Goal: Information Seeking & Learning: Learn about a topic

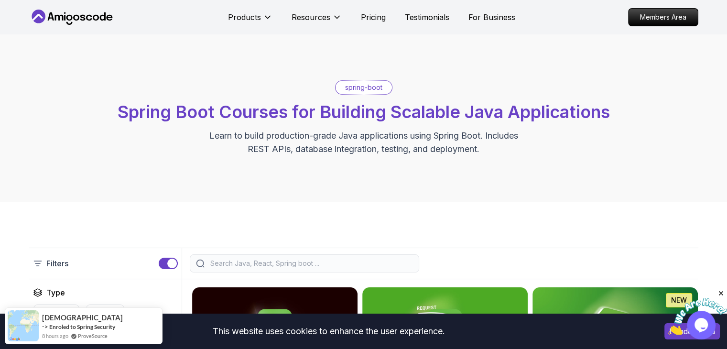
scroll to position [3, 0]
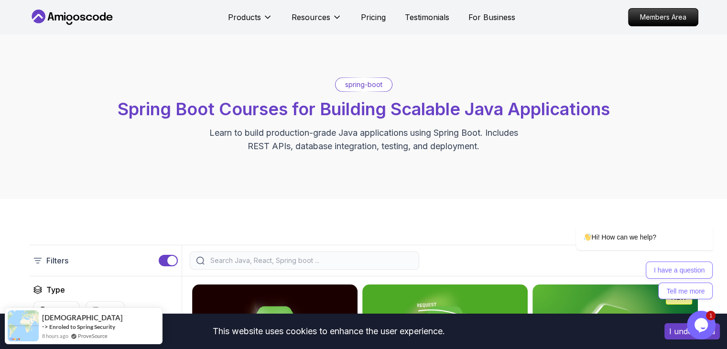
click at [329, 87] on div "spring-boot Spring Boot Courses for Building Scalable Java Applications Learn t…" at bounding box center [363, 114] width 669 height 75
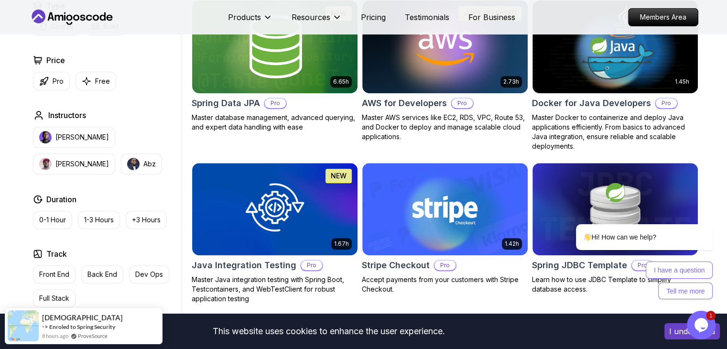
scroll to position [439, 0]
click at [48, 213] on button "0-1 Hour" at bounding box center [52, 220] width 39 height 18
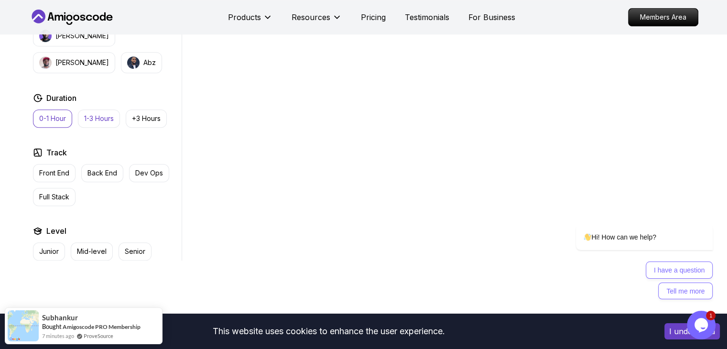
click at [97, 120] on p "1-3 Hours" at bounding box center [99, 119] width 30 height 10
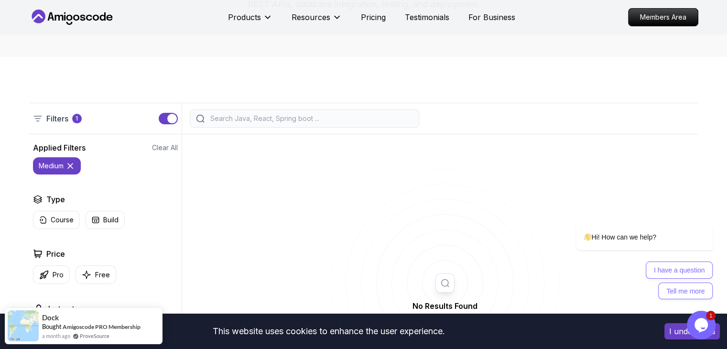
scroll to position [144, 0]
click at [267, 119] on input "search" at bounding box center [310, 119] width 204 height 10
type input "springboot"
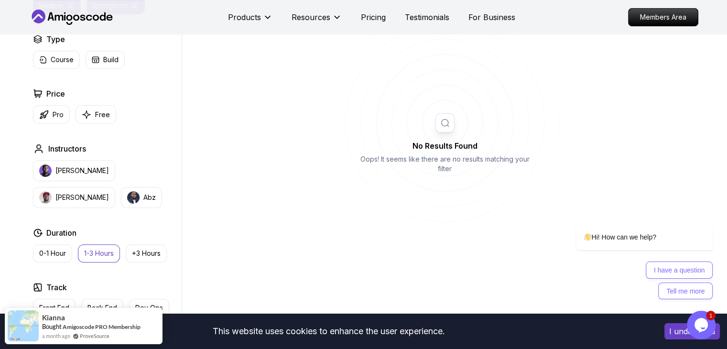
scroll to position [317, 0]
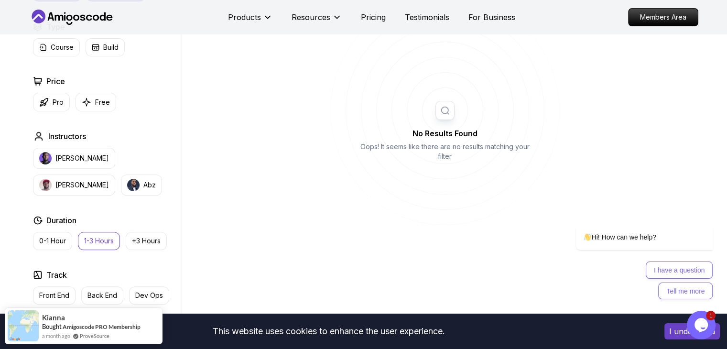
click at [89, 239] on p "1-3 Hours" at bounding box center [99, 241] width 30 height 10
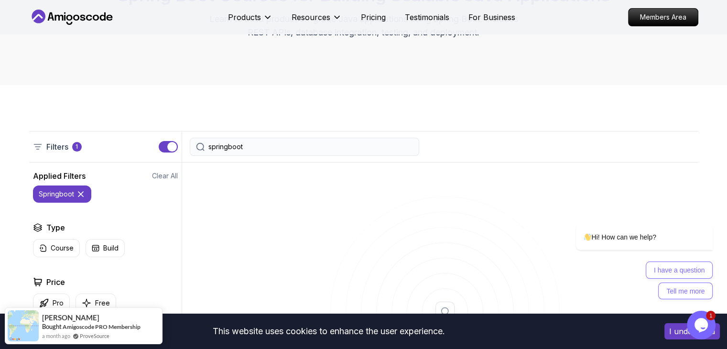
scroll to position [99, 0]
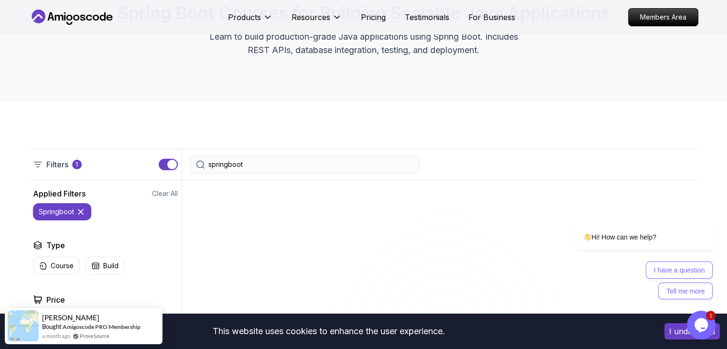
click at [280, 166] on input "springboot" at bounding box center [310, 165] width 204 height 10
click at [44, 216] on button "springboot" at bounding box center [62, 211] width 58 height 17
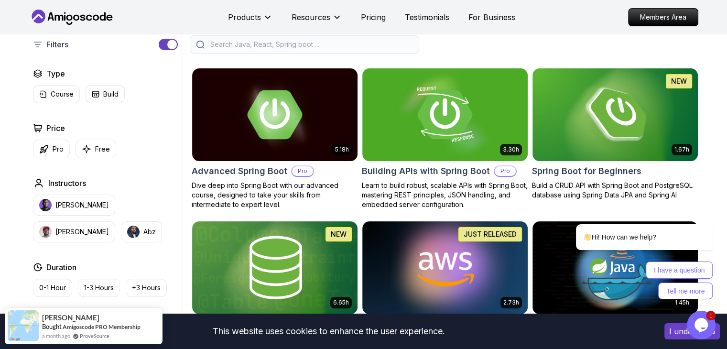
scroll to position [219, 0]
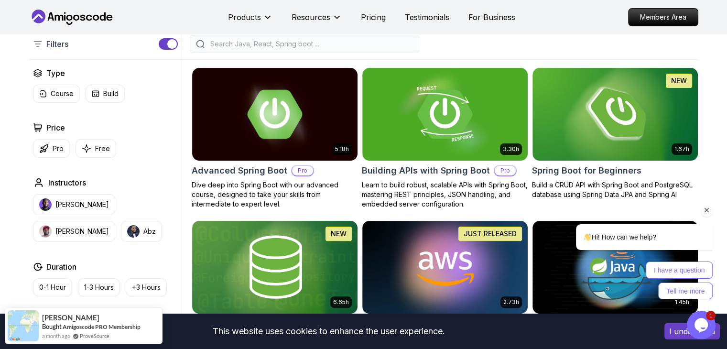
click at [583, 141] on div "Hi! How can we help? I have a question Tell me more" at bounding box center [631, 220] width 172 height 168
click at [559, 171] on div "Hi! How can we help? I have a question Tell me more" at bounding box center [631, 220] width 172 height 168
click at [568, 160] on div "Hi! How can we help? I have a question Tell me more" at bounding box center [631, 220] width 172 height 168
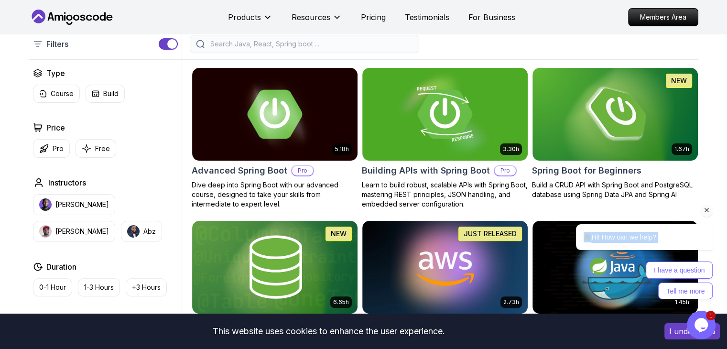
drag, startPoint x: 568, startPoint y: 160, endPoint x: 663, endPoint y: 102, distance: 111.0
click html "Hi! How can we help? I have a question Tell me more"
click at [663, 102] on img at bounding box center [614, 113] width 173 height 97
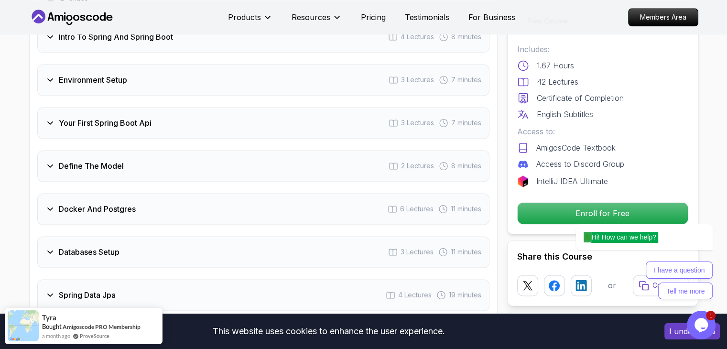
scroll to position [1330, 0]
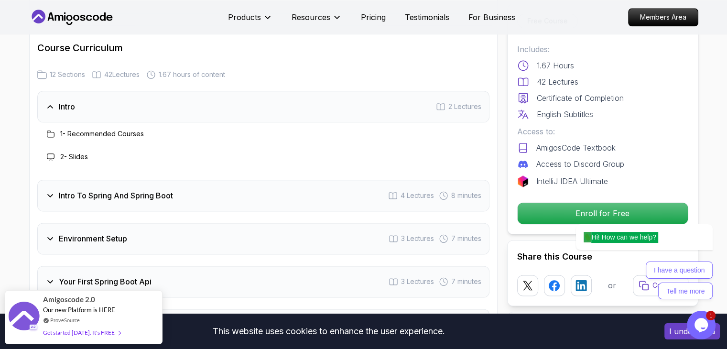
scroll to position [1171, 0]
click at [114, 190] on h3 "Intro To Spring And Spring Boot" at bounding box center [116, 195] width 114 height 11
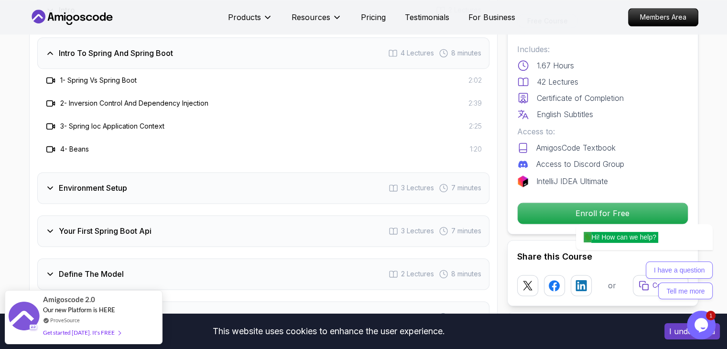
scroll to position [1271, 0]
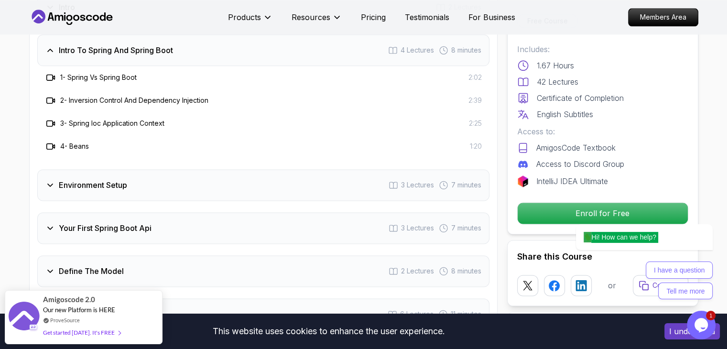
click at [114, 181] on div "Environment Setup 3 Lectures 7 minutes" at bounding box center [263, 185] width 452 height 32
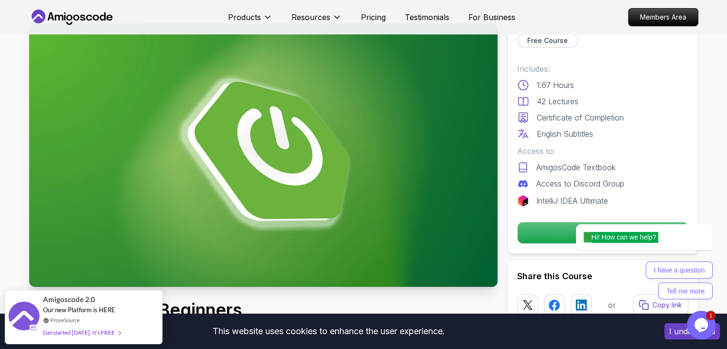
scroll to position [0, 0]
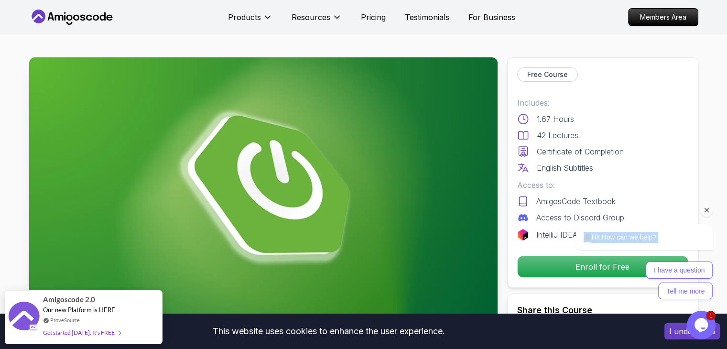
click at [573, 275] on div "I have a question Tell me more" at bounding box center [632, 280] width 162 height 38
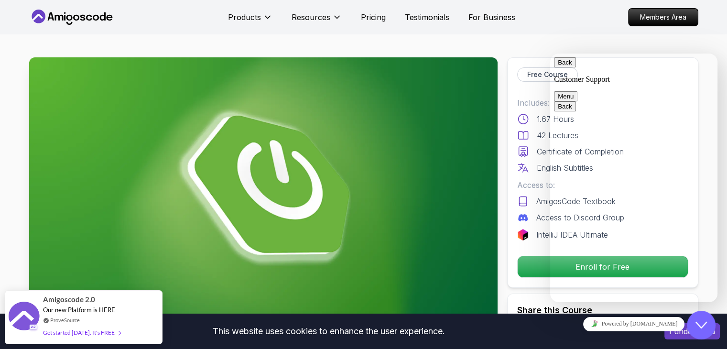
click at [512, 244] on div "Free Course Includes: 1.67 Hours 42 Lectures Certificate of Completion English …" at bounding box center [602, 172] width 191 height 230
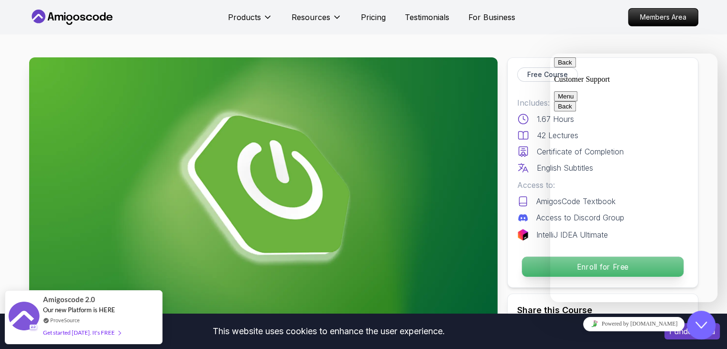
click at [530, 258] on p "Enroll for Free" at bounding box center [601, 267] width 161 height 20
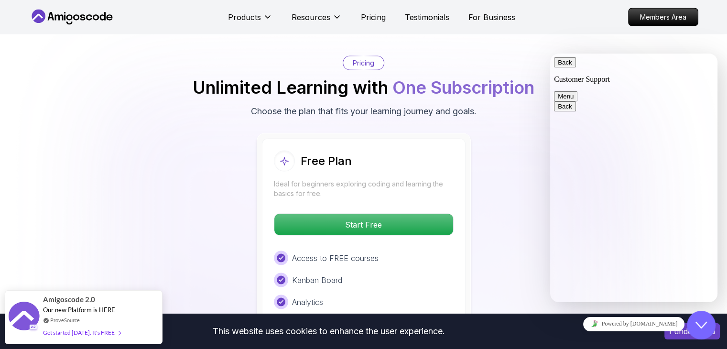
scroll to position [1918, 0]
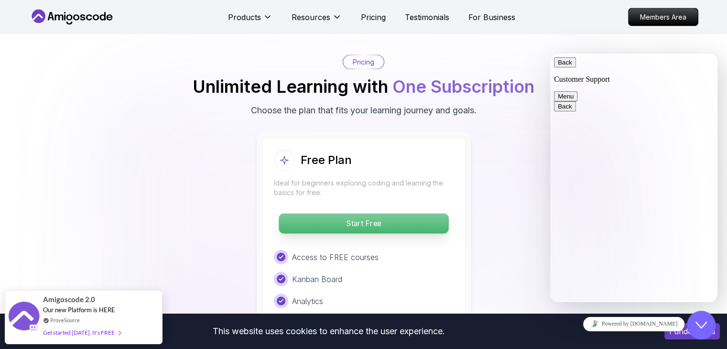
click at [388, 214] on p "Start Free" at bounding box center [363, 224] width 170 height 20
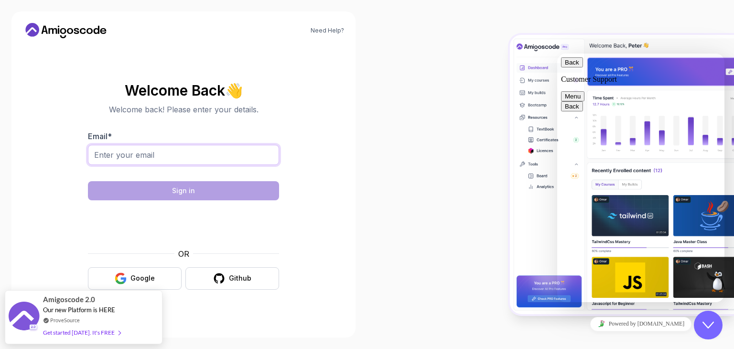
click at [140, 157] on input "Email *" at bounding box center [183, 155] width 191 height 20
type input "s"
type input "d"
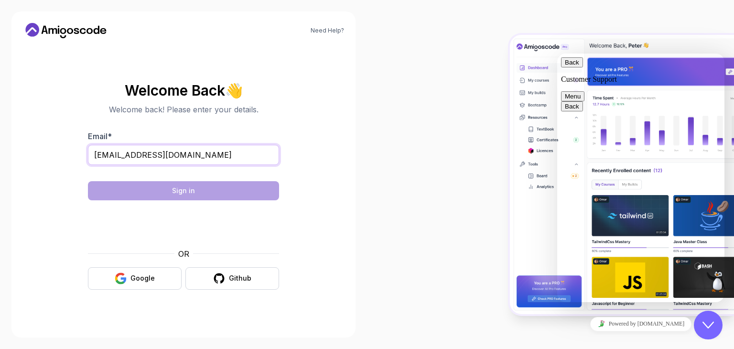
type input "sshany740@gmail.com"
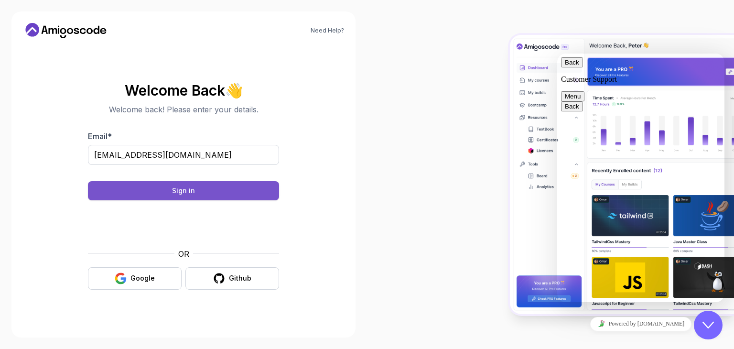
click at [218, 191] on button "Sign in" at bounding box center [183, 190] width 191 height 19
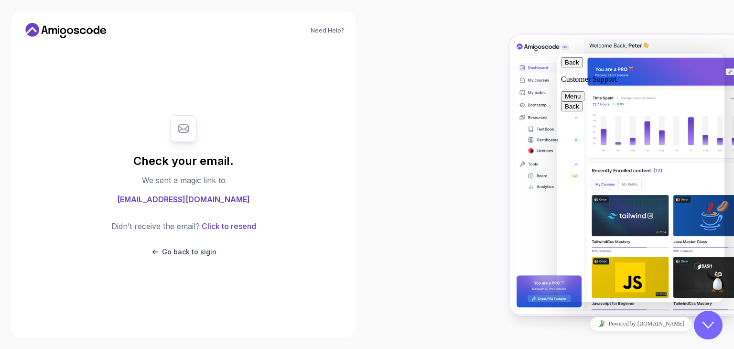
click at [544, 192] on img at bounding box center [622, 174] width 224 height 279
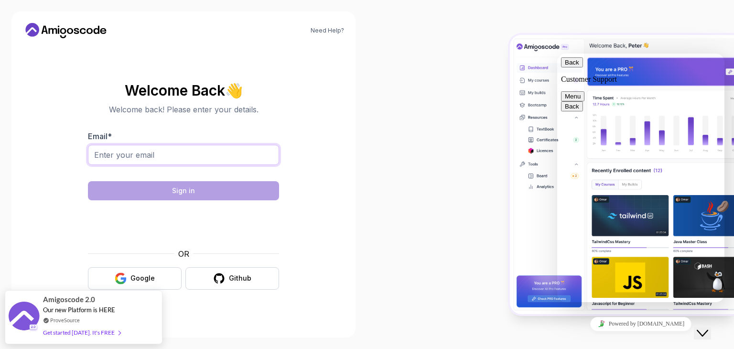
click at [163, 161] on input "Email *" at bounding box center [183, 155] width 191 height 20
type input "sshany740@gmail.com"
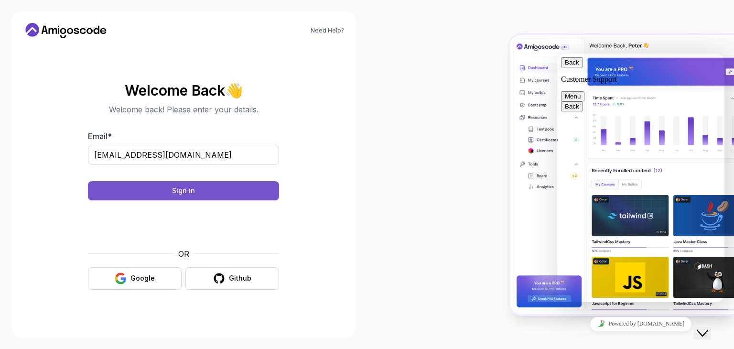
click at [214, 191] on button "Sign in" at bounding box center [183, 190] width 191 height 19
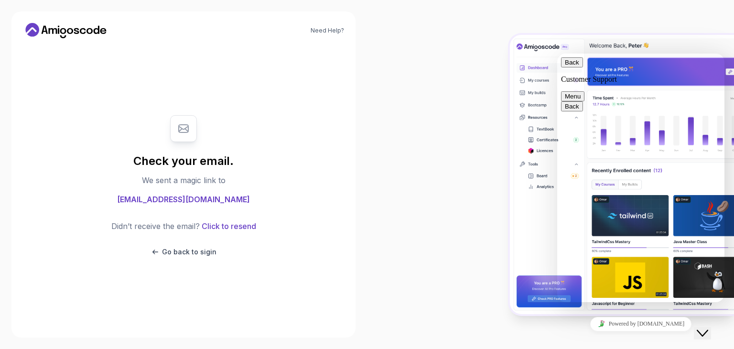
click at [589, 33] on div at bounding box center [550, 174] width 367 height 349
click at [702, 333] on button "Close Chat This icon closes the chat window." at bounding box center [702, 333] width 17 height 12
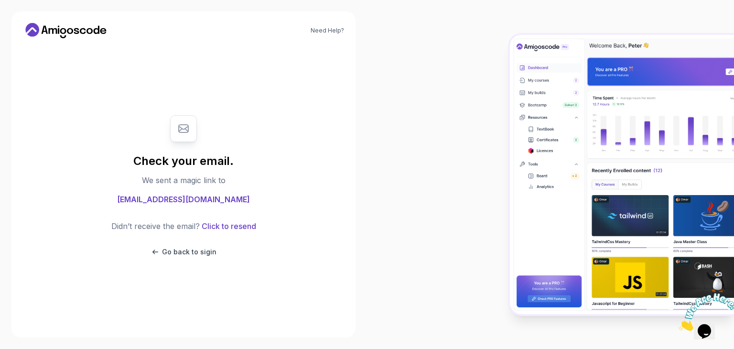
click at [702, 331] on img at bounding box center [707, 312] width 59 height 38
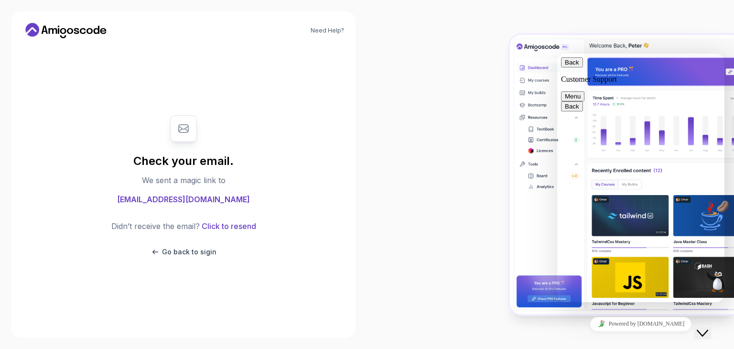
click at [702, 333] on button "Close Chat This icon closes the chat window." at bounding box center [702, 333] width 17 height 12
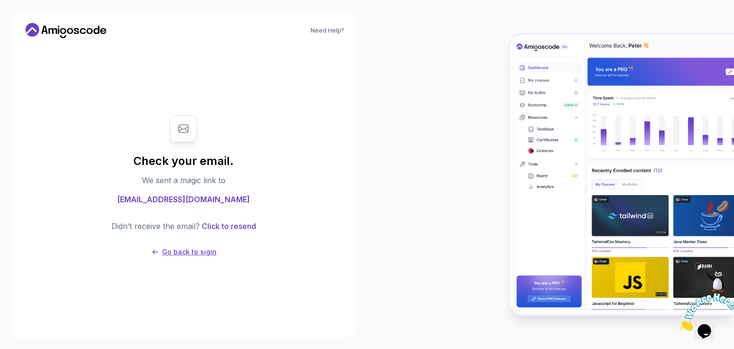
click at [165, 251] on p "Go back to sigin" at bounding box center [189, 252] width 54 height 10
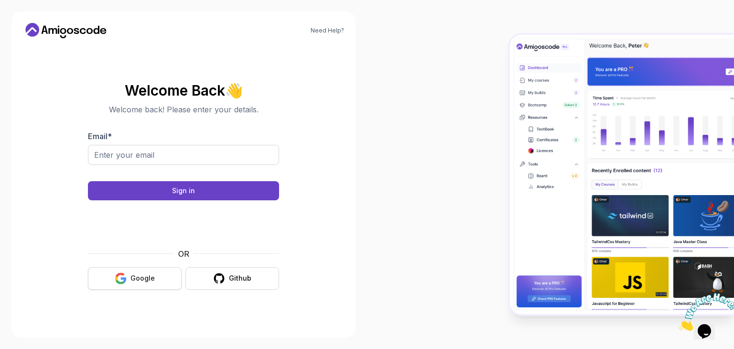
click at [144, 278] on div "Google" at bounding box center [142, 278] width 24 height 10
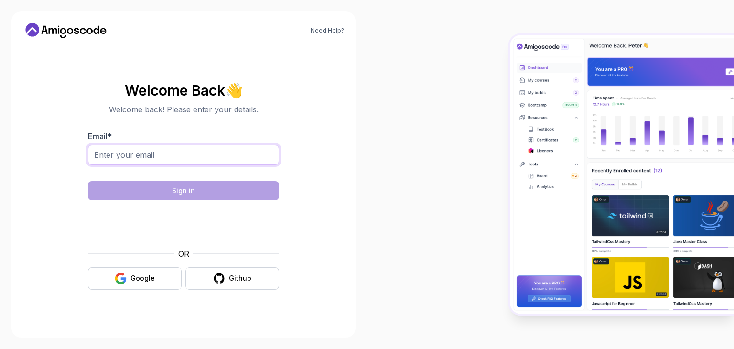
click at [183, 154] on input "Email *" at bounding box center [183, 155] width 191 height 20
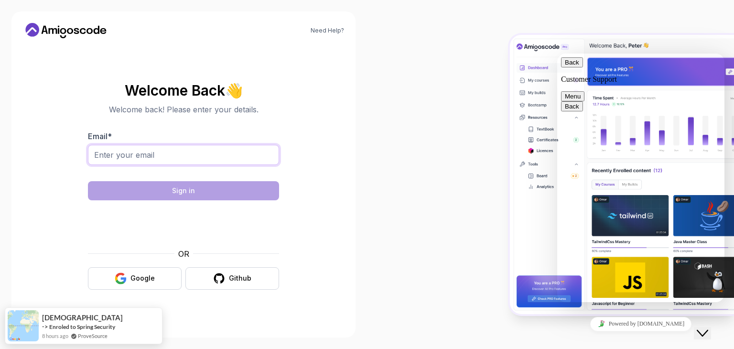
type input "[EMAIL_ADDRESS][DOMAIN_NAME]"
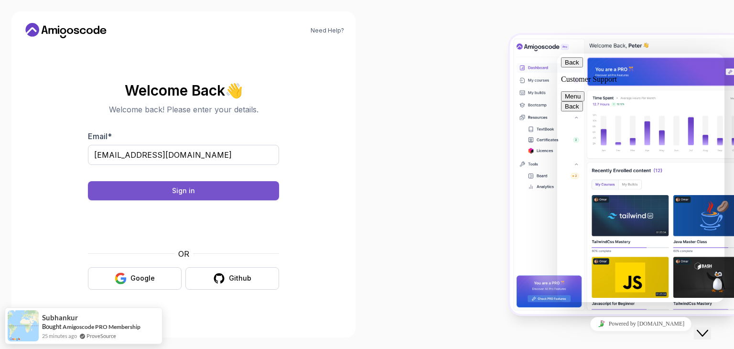
click at [239, 193] on button "Sign in" at bounding box center [183, 190] width 191 height 19
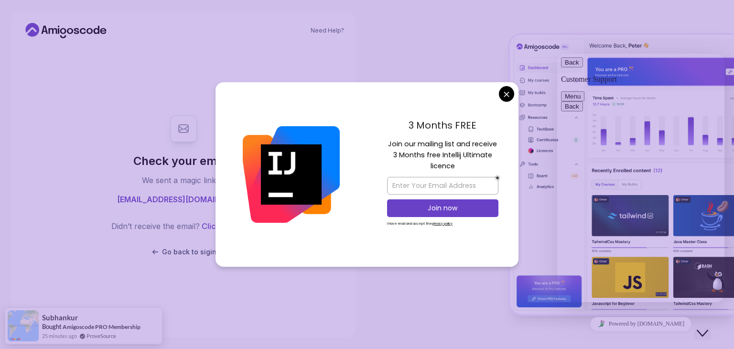
click at [502, 104] on div "3 Months FREE Join our mailing list and receive 3 Months free Intellij Ultimate…" at bounding box center [442, 174] width 151 height 184
click at [508, 99] on body "Need Help? Check your email. We sent a magic link to sshany740@gmail.com Didn’t…" at bounding box center [367, 174] width 734 height 349
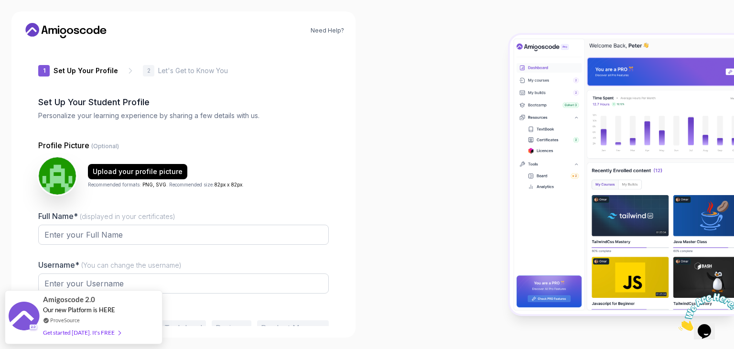
type input "proudmustang87b52"
click at [148, 243] on input "Full Name* (displayed in your certificates)" at bounding box center [183, 235] width 290 height 20
type input "[PERSON_NAME]"
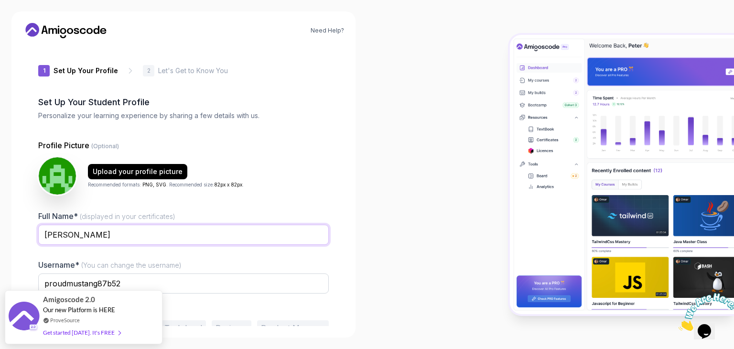
scroll to position [50, 0]
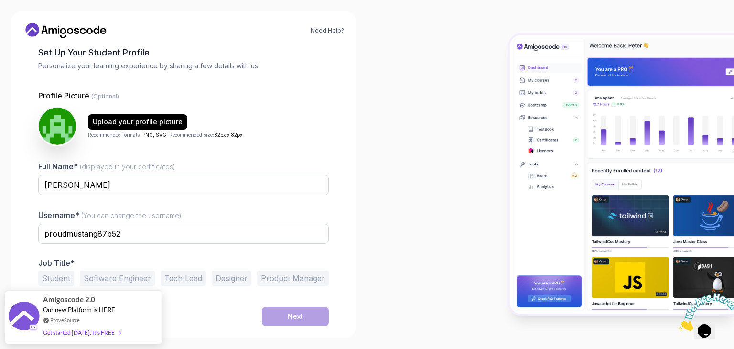
click at [43, 275] on button "Student" at bounding box center [56, 277] width 36 height 15
click at [293, 311] on div "Next" at bounding box center [295, 316] width 15 height 10
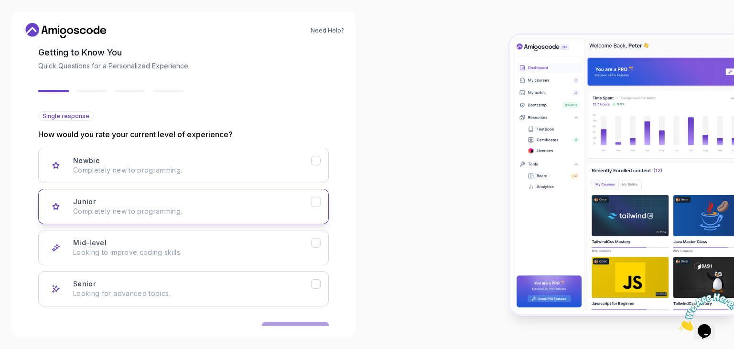
click at [117, 199] on div "Junior Completely new to programming." at bounding box center [192, 206] width 238 height 19
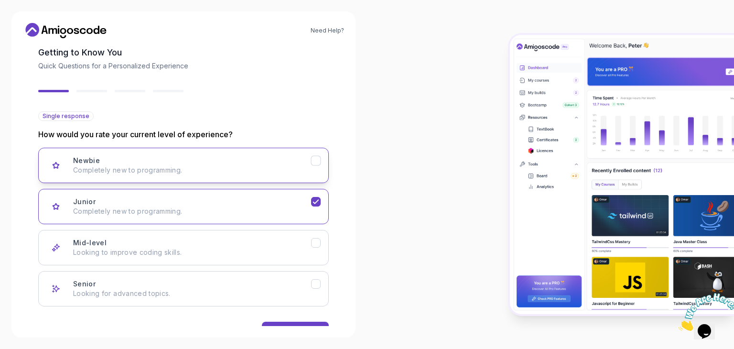
click at [113, 165] on div "Newbie Completely new to programming." at bounding box center [192, 165] width 238 height 19
click at [158, 207] on p "Completely new to programming." at bounding box center [192, 211] width 238 height 10
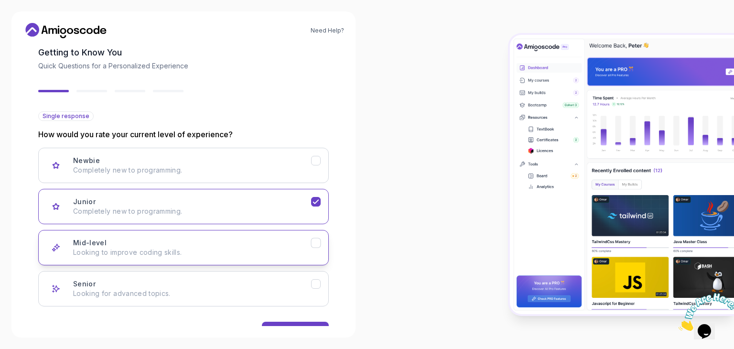
scroll to position [79, 0]
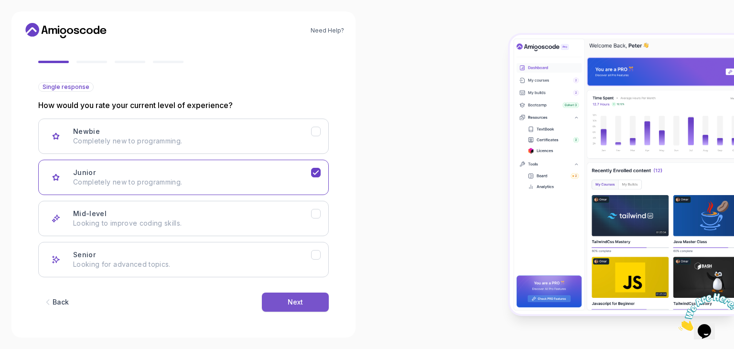
click at [283, 300] on button "Next" at bounding box center [295, 301] width 67 height 19
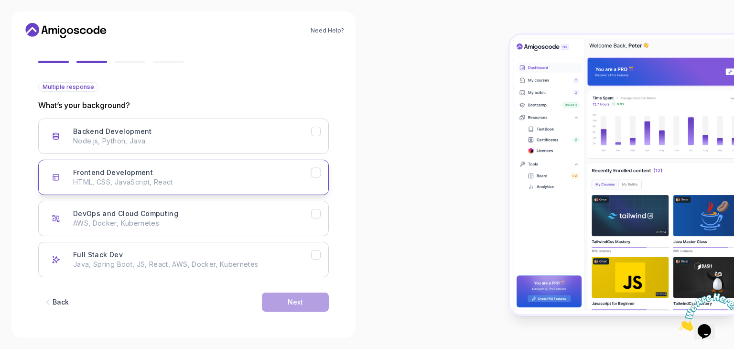
click at [187, 166] on button "Frontend Development HTML, CSS, JavaScript, React" at bounding box center [183, 177] width 290 height 35
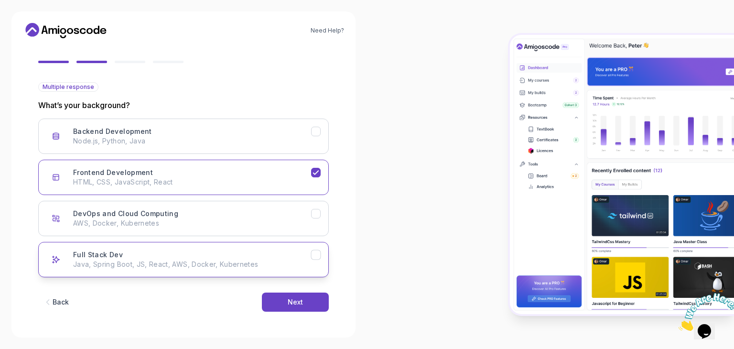
click at [263, 267] on p "Java, Spring Boot, JS, React, AWS, Docker, Kubernetes" at bounding box center [192, 264] width 238 height 10
click at [242, 235] on div "Backend Development Node.js, Python, Java Frontend Development HTML, CSS, JavaS…" at bounding box center [183, 197] width 290 height 159
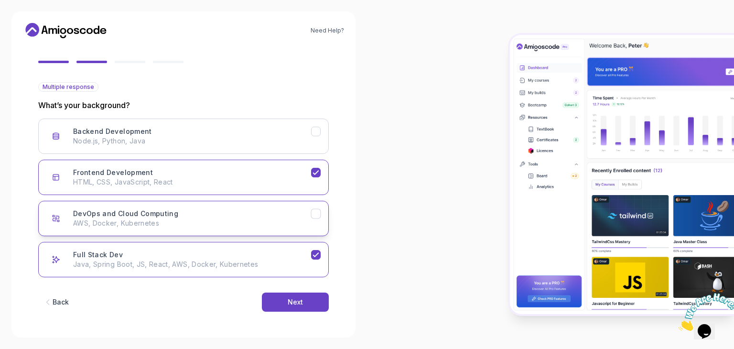
click at [232, 224] on p "AWS, Docker, Kubernetes" at bounding box center [192, 223] width 238 height 10
click at [285, 300] on button "Next" at bounding box center [295, 301] width 67 height 19
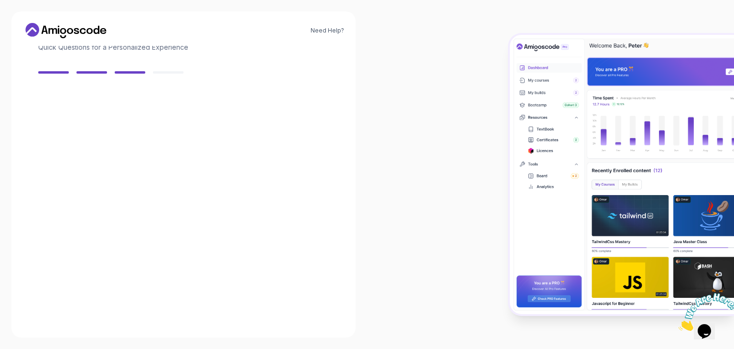
scroll to position [68, 0]
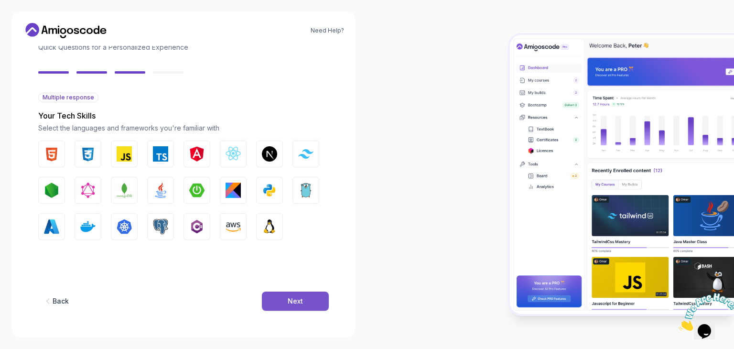
click at [283, 300] on button "Next" at bounding box center [295, 300] width 67 height 19
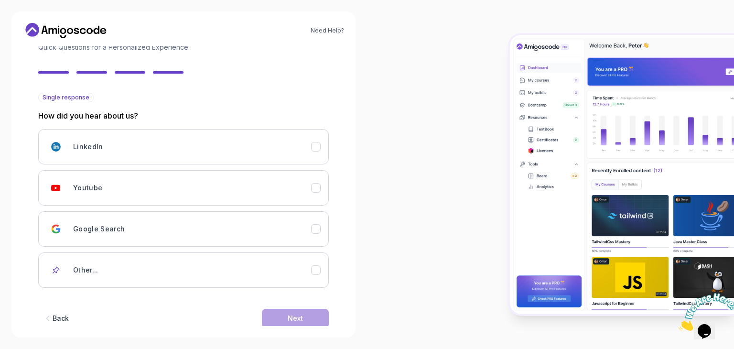
click at [283, 300] on div "Back Next" at bounding box center [183, 318] width 290 height 50
click at [191, 179] on div "Youtube" at bounding box center [192, 187] width 238 height 19
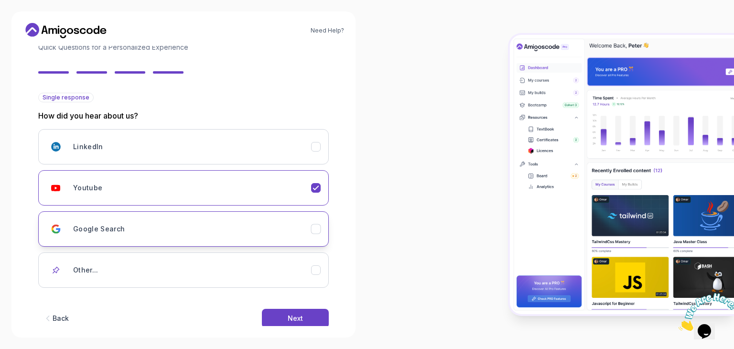
click at [218, 242] on button "Google Search" at bounding box center [183, 228] width 290 height 35
click at [282, 317] on button "Next" at bounding box center [295, 318] width 67 height 19
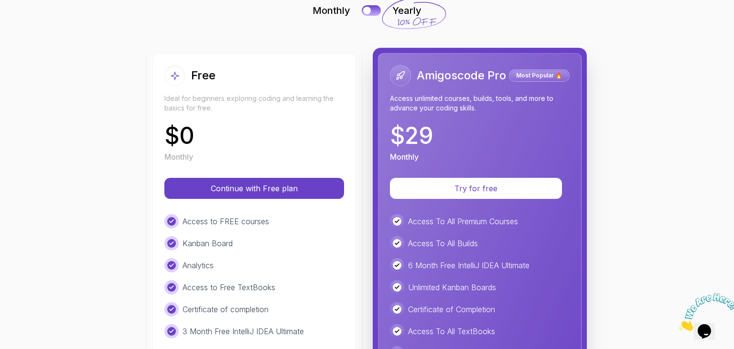
scroll to position [71, 0]
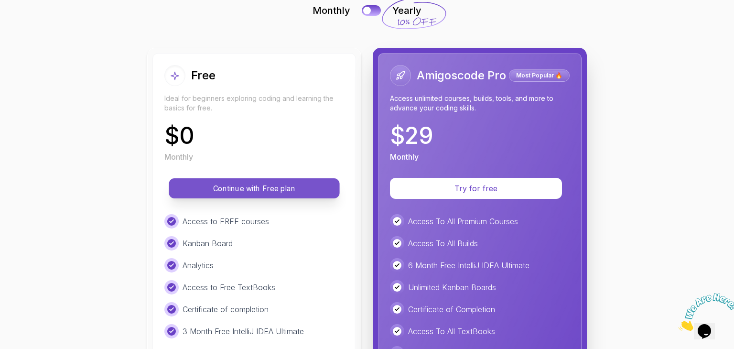
click at [255, 181] on button "Continue with Free plan" at bounding box center [254, 188] width 171 height 20
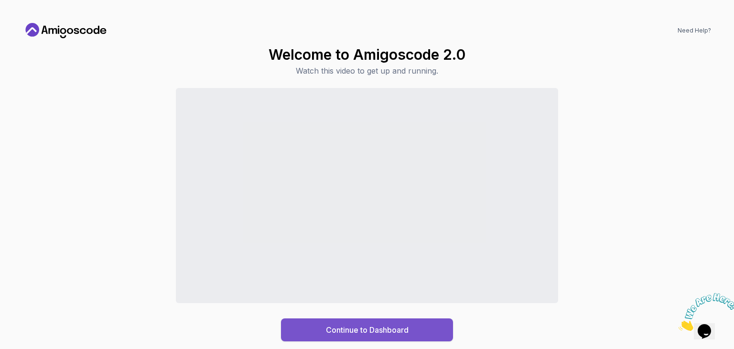
click at [323, 332] on button "Continue to Dashboard" at bounding box center [367, 329] width 172 height 23
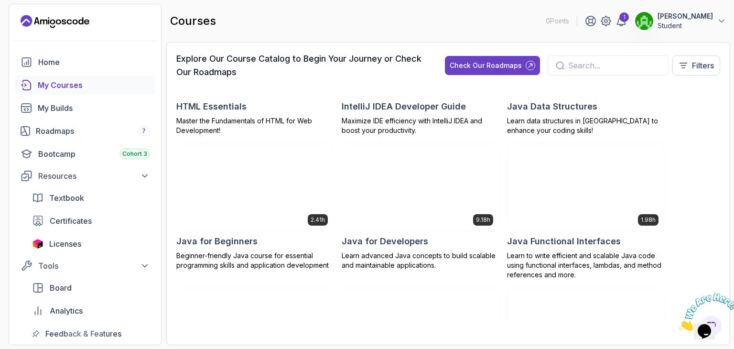
scroll to position [676, 0]
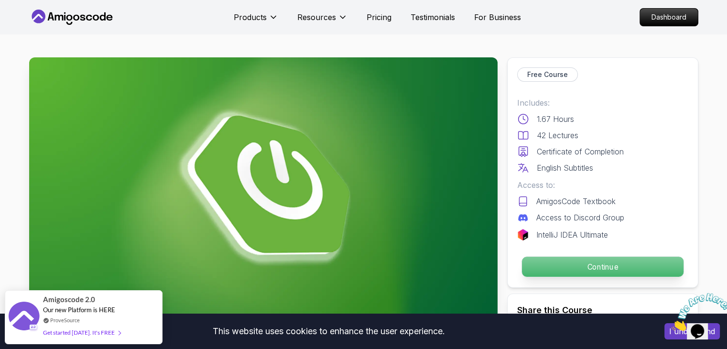
click at [644, 270] on p "Continue" at bounding box center [601, 267] width 161 height 20
click at [611, 264] on p "Continue" at bounding box center [601, 267] width 161 height 20
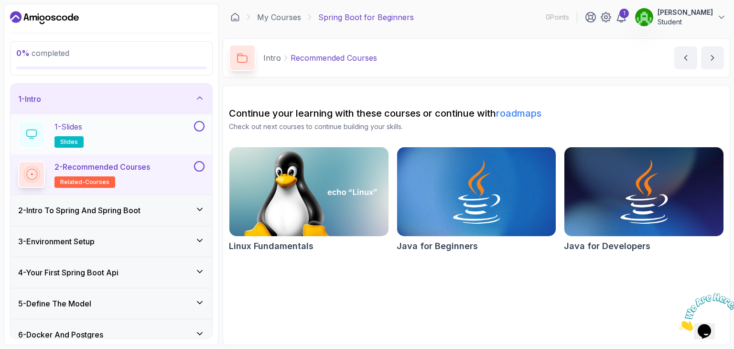
click at [202, 129] on button at bounding box center [199, 126] width 11 height 11
click at [198, 124] on button at bounding box center [199, 126] width 11 height 11
click at [198, 165] on button at bounding box center [199, 166] width 11 height 11
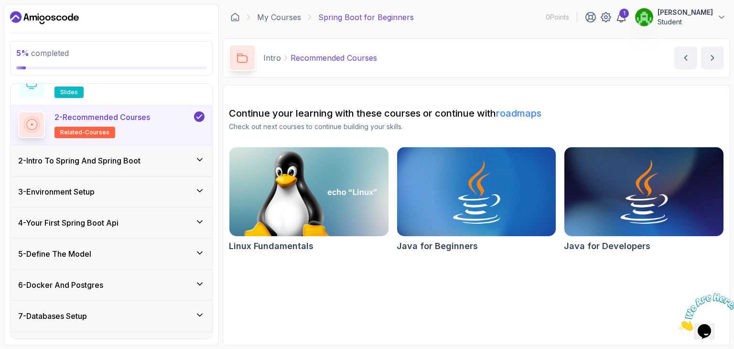
click at [199, 155] on icon at bounding box center [200, 160] width 10 height 10
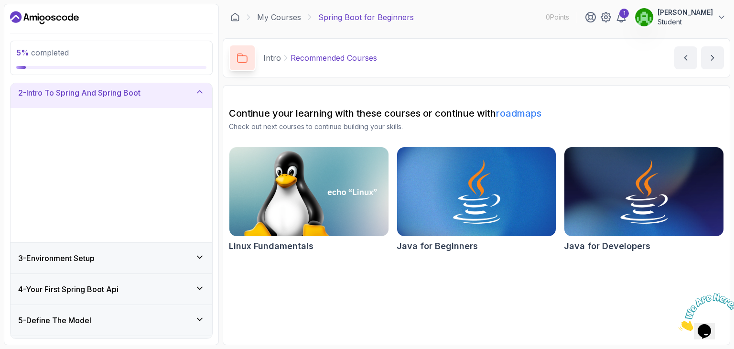
scroll to position [37, 0]
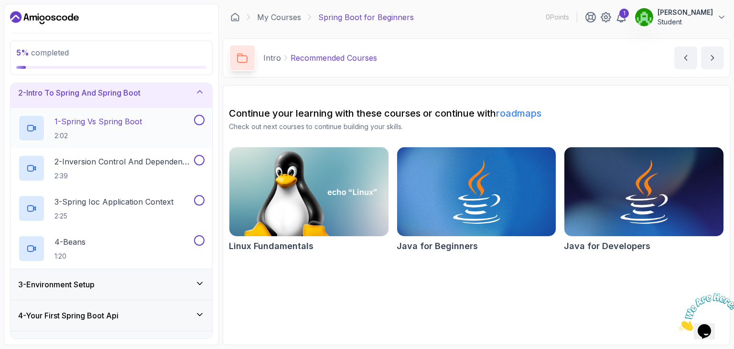
click at [199, 118] on button at bounding box center [199, 120] width 11 height 11
click at [197, 158] on button at bounding box center [199, 160] width 11 height 11
click at [198, 191] on div "3 - Spring Ioc Application Context 2:25" at bounding box center [112, 208] width 202 height 40
click at [199, 197] on button at bounding box center [199, 200] width 11 height 11
click at [201, 242] on button at bounding box center [199, 240] width 11 height 11
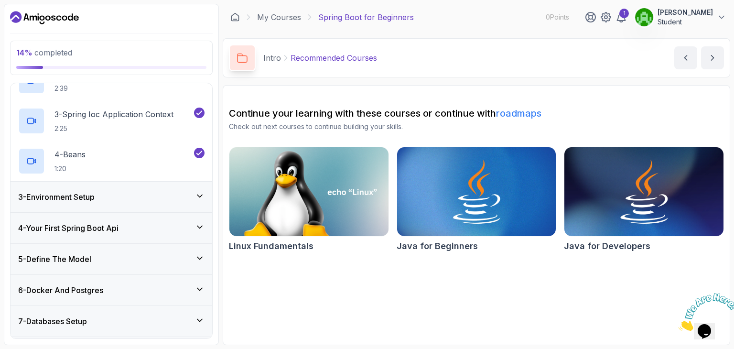
scroll to position [276, 0]
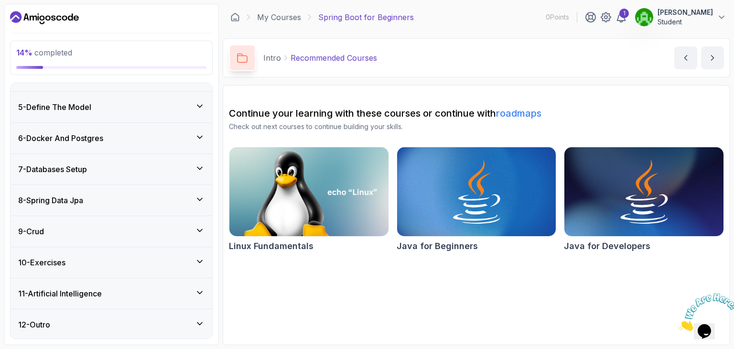
click at [201, 108] on icon at bounding box center [200, 106] width 10 height 10
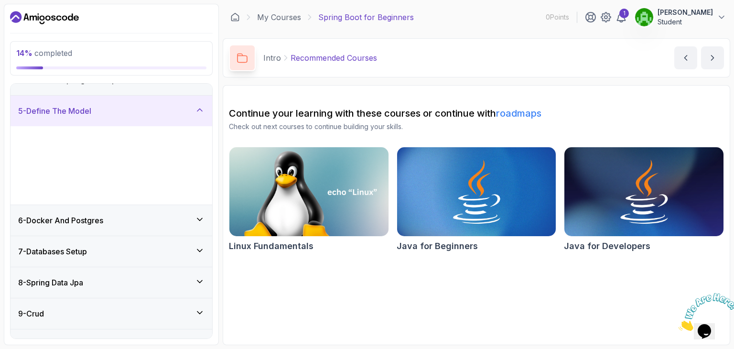
scroll to position [116, 0]
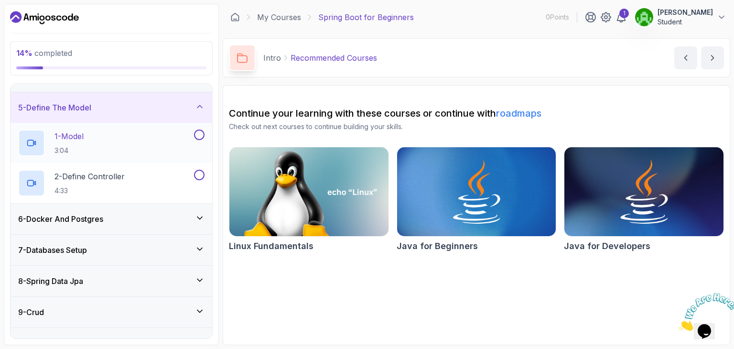
click at [200, 133] on button at bounding box center [199, 134] width 11 height 11
click at [199, 174] on button at bounding box center [199, 175] width 11 height 11
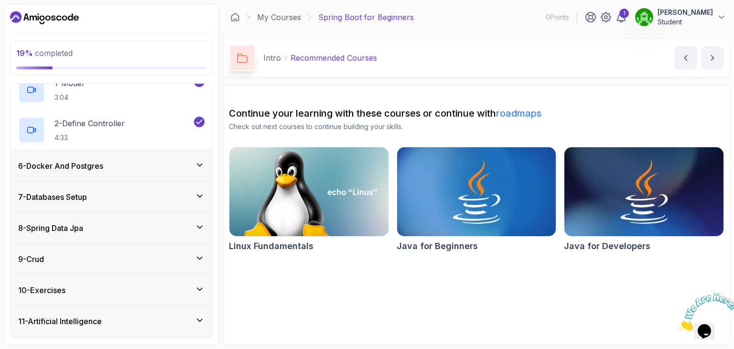
click at [200, 160] on icon at bounding box center [200, 165] width 10 height 10
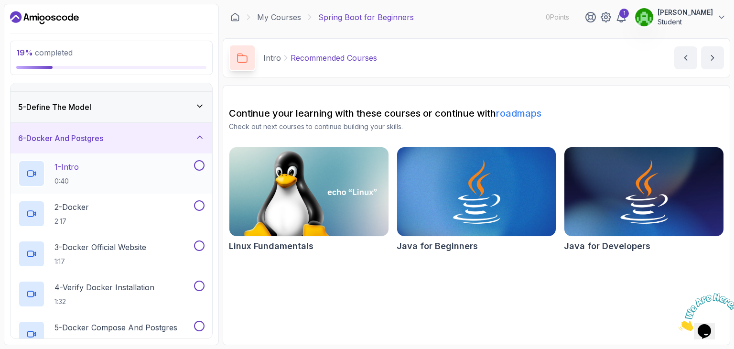
click at [200, 161] on button at bounding box center [199, 165] width 11 height 11
click at [198, 210] on button "2 - Docker 2:17" at bounding box center [111, 213] width 186 height 27
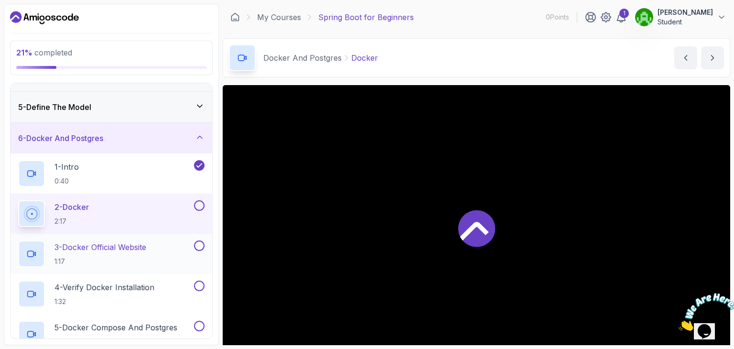
click at [200, 244] on button at bounding box center [199, 245] width 11 height 11
click at [197, 197] on div "2 - Docker 2:17" at bounding box center [112, 213] width 202 height 40
click at [197, 204] on button at bounding box center [199, 205] width 11 height 11
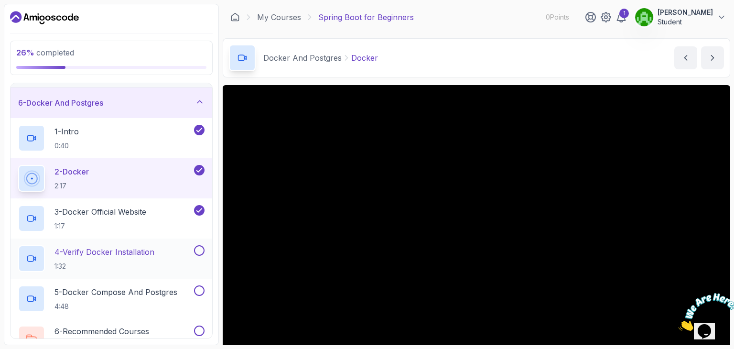
click at [200, 250] on button at bounding box center [199, 250] width 11 height 11
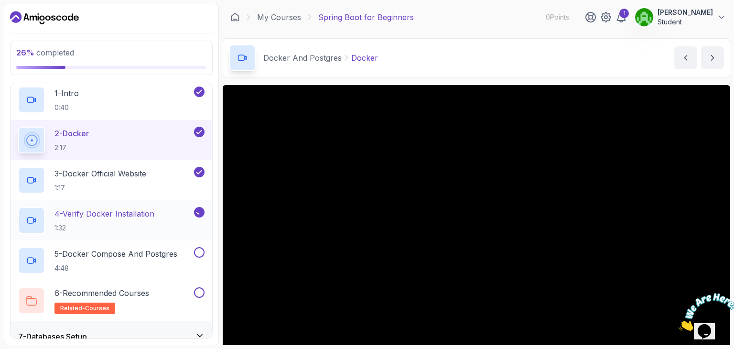
scroll to position [197, 0]
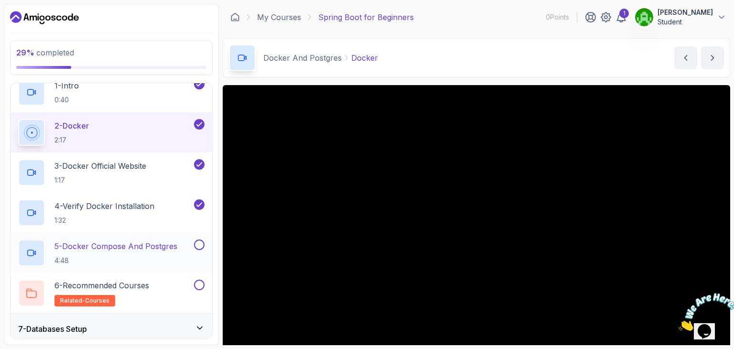
click at [201, 241] on button at bounding box center [199, 244] width 11 height 11
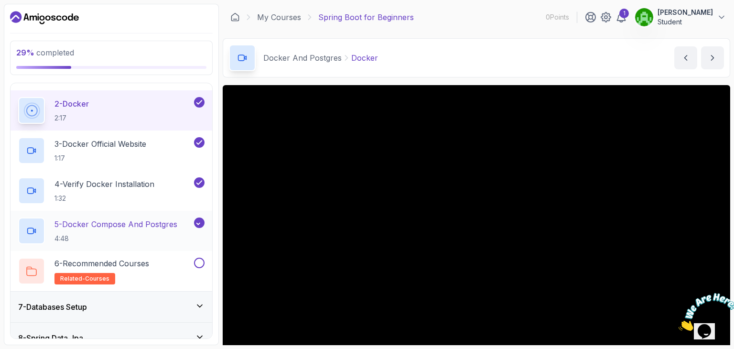
scroll to position [223, 0]
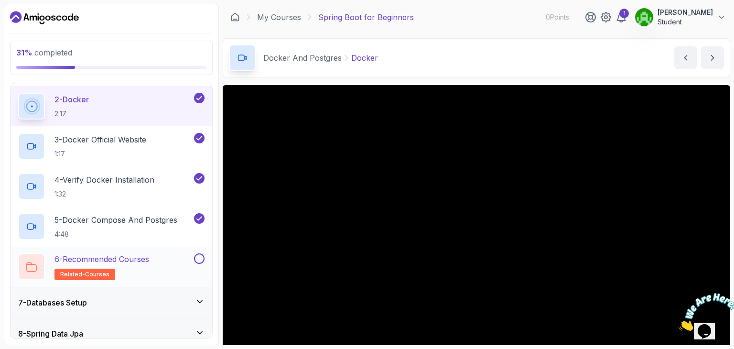
click at [196, 259] on button at bounding box center [199, 258] width 11 height 11
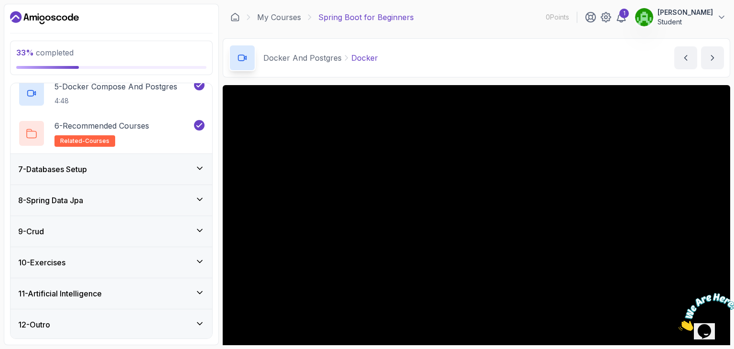
click at [194, 174] on div "7 - Databases Setup" at bounding box center [112, 169] width 202 height 31
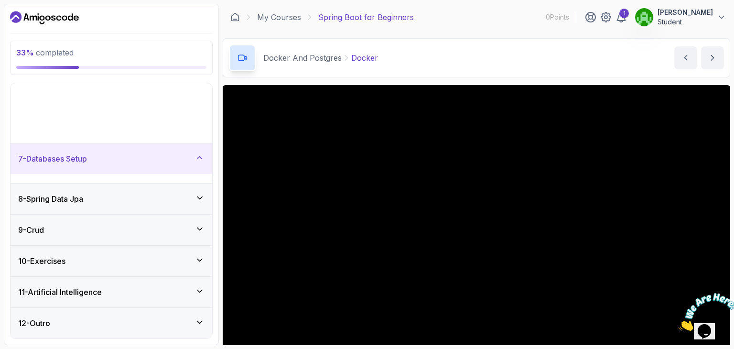
scroll to position [116, 0]
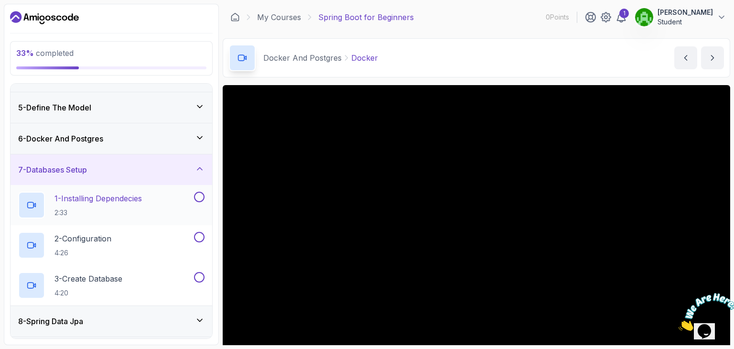
click at [197, 196] on button at bounding box center [199, 197] width 11 height 11
click at [198, 233] on button at bounding box center [199, 237] width 11 height 11
click at [198, 273] on button at bounding box center [199, 277] width 11 height 11
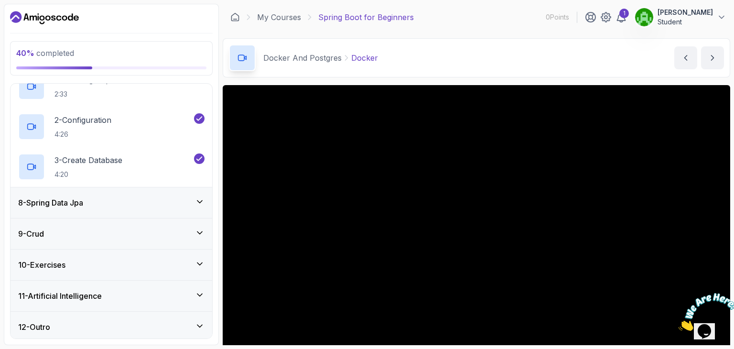
click at [201, 209] on div "8 - Spring Data Jpa" at bounding box center [112, 202] width 202 height 31
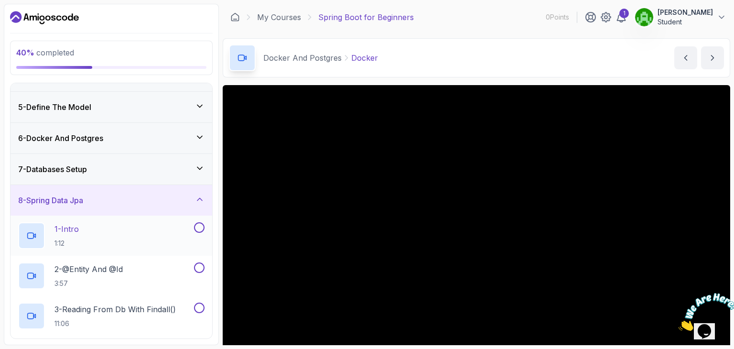
click at [196, 228] on button at bounding box center [199, 227] width 11 height 11
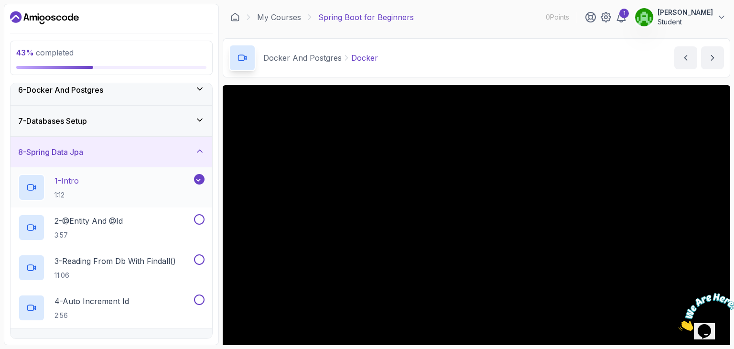
scroll to position [166, 0]
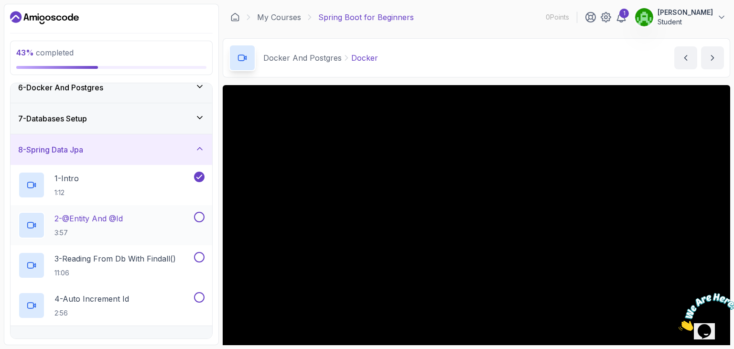
click at [204, 212] on div at bounding box center [198, 217] width 12 height 11
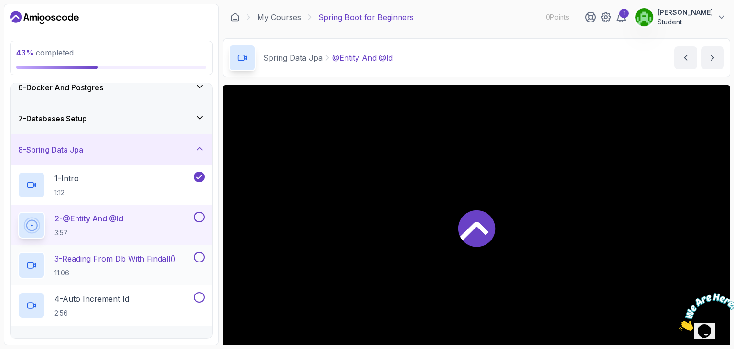
click at [203, 258] on button at bounding box center [199, 257] width 11 height 11
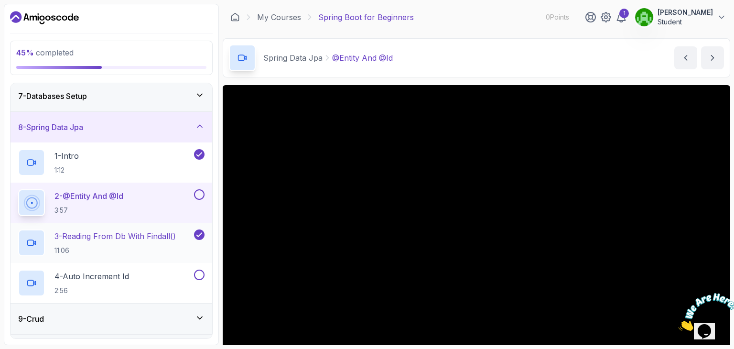
scroll to position [189, 0]
click at [199, 266] on div "4 - Auto Increment Id 2:56" at bounding box center [112, 282] width 202 height 40
click at [199, 269] on button at bounding box center [199, 274] width 11 height 11
click at [196, 192] on button at bounding box center [199, 194] width 11 height 11
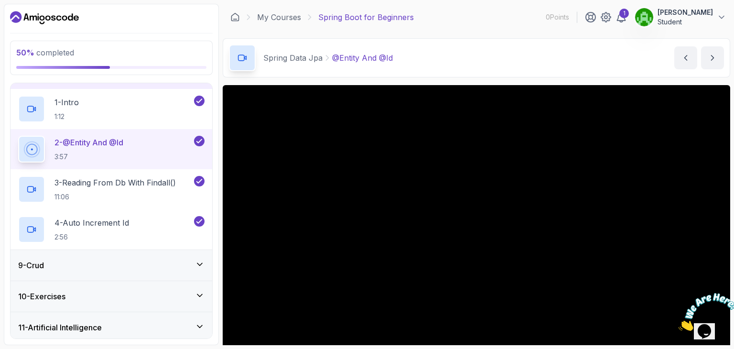
scroll to position [243, 0]
click at [204, 263] on div "9 - Crud" at bounding box center [112, 264] width 202 height 31
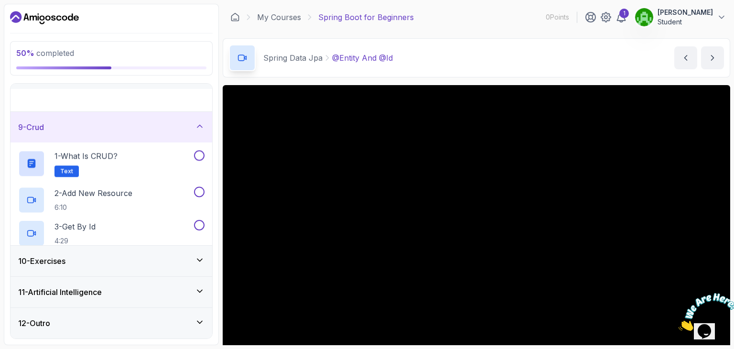
scroll to position [236, 0]
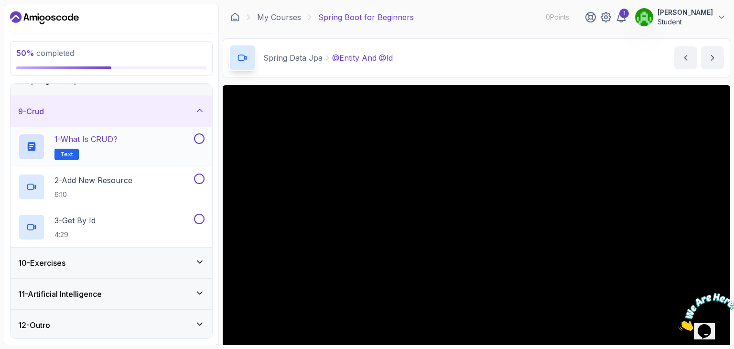
click at [197, 136] on button at bounding box center [199, 138] width 11 height 11
click at [199, 178] on button at bounding box center [199, 178] width 11 height 11
click at [197, 219] on button at bounding box center [199, 219] width 11 height 11
click at [198, 257] on icon at bounding box center [200, 262] width 10 height 10
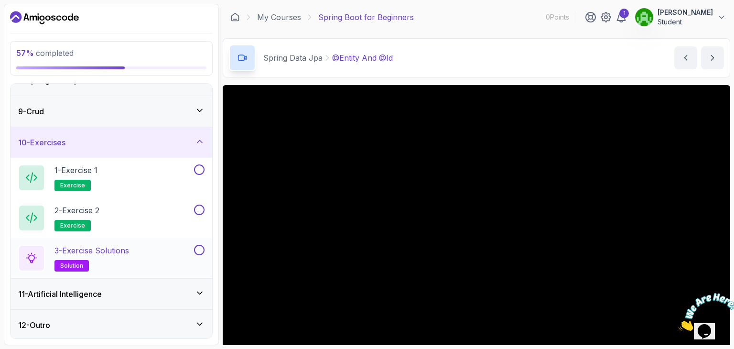
click at [197, 246] on button at bounding box center [199, 250] width 11 height 11
click at [200, 212] on button at bounding box center [199, 209] width 11 height 11
click at [198, 166] on button at bounding box center [199, 169] width 11 height 11
click at [147, 288] on div "11 - Artificial Intelligence" at bounding box center [111, 293] width 186 height 11
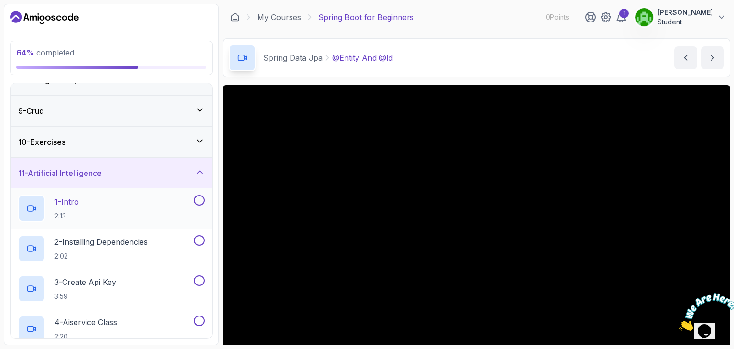
click at [203, 199] on button at bounding box center [199, 200] width 11 height 11
click at [201, 240] on button at bounding box center [199, 240] width 11 height 11
click at [135, 287] on div "3 - Create Api Key 3:59" at bounding box center [105, 288] width 174 height 27
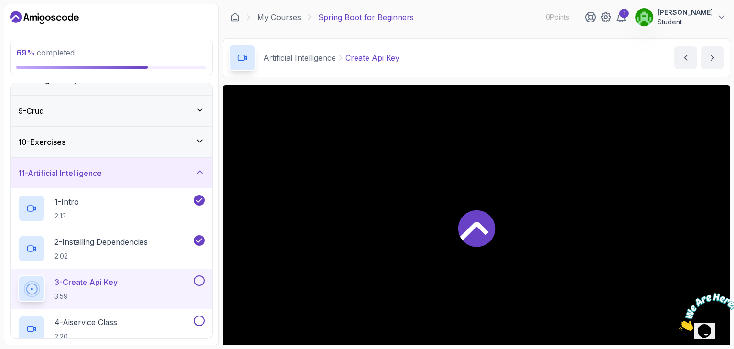
click at [201, 278] on button at bounding box center [199, 280] width 11 height 11
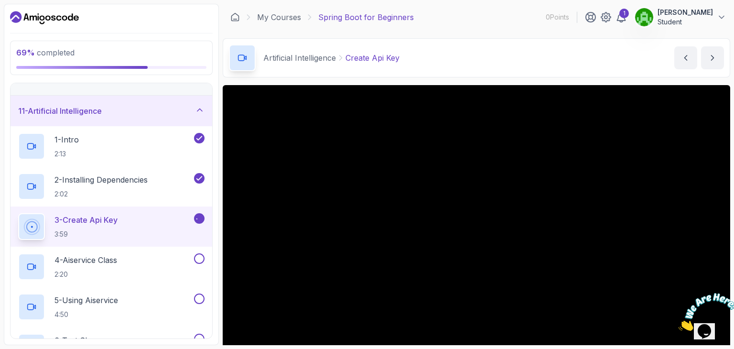
scroll to position [299, 0]
click at [200, 253] on button at bounding box center [199, 257] width 11 height 11
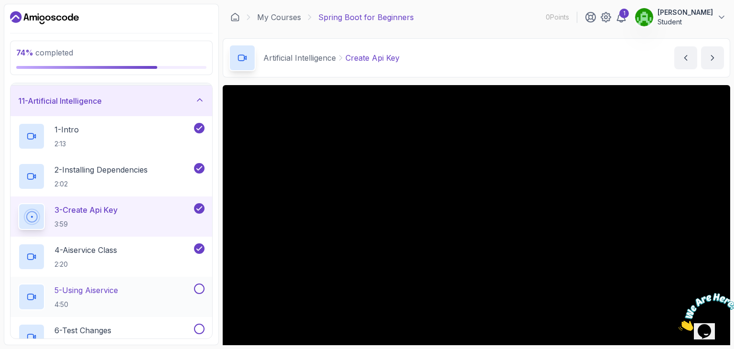
click at [199, 285] on button at bounding box center [199, 288] width 11 height 11
click at [199, 324] on button at bounding box center [199, 328] width 11 height 11
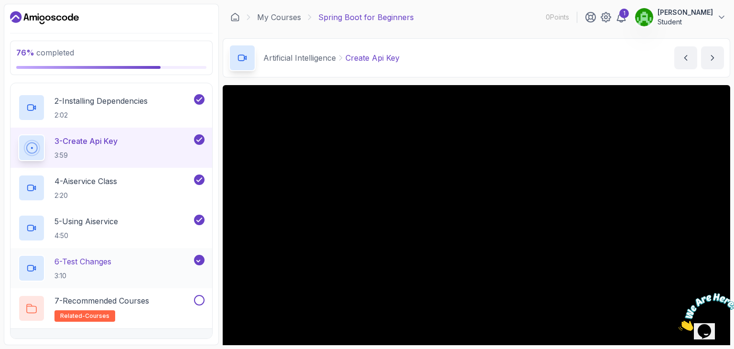
scroll to position [379, 0]
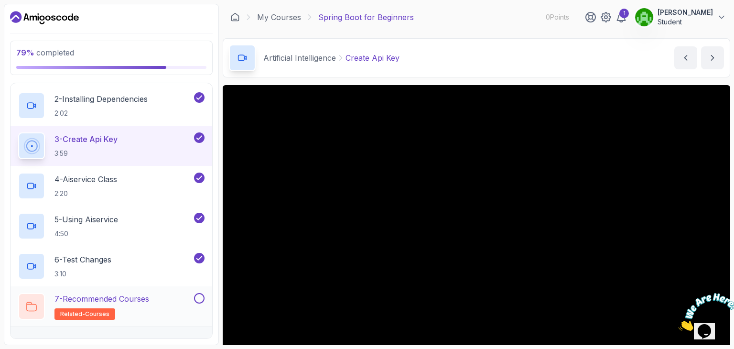
click at [199, 299] on button at bounding box center [199, 298] width 11 height 11
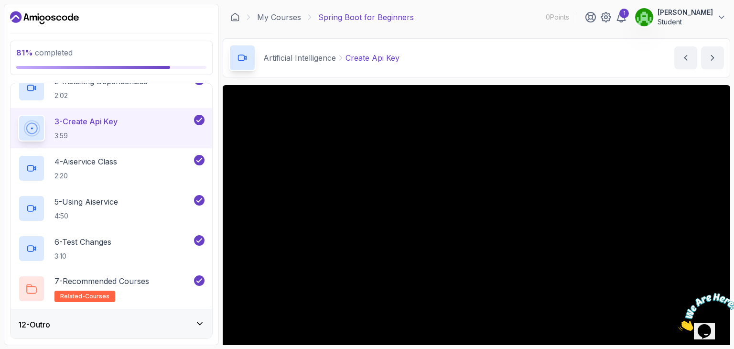
click at [192, 323] on div "12 - Outro" at bounding box center [111, 324] width 186 height 11
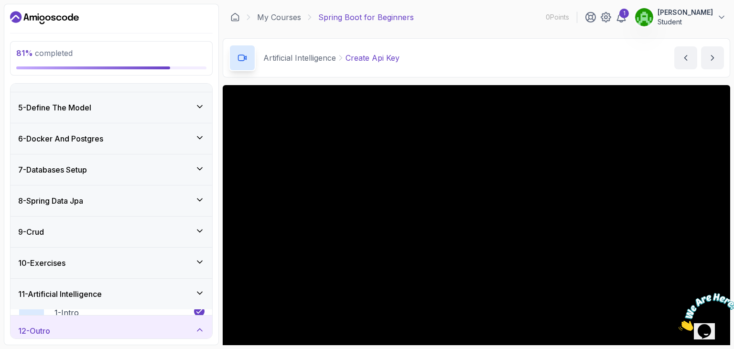
scroll to position [196, 0]
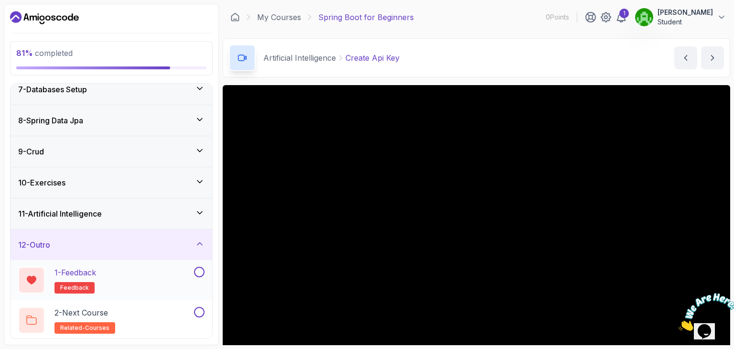
click at [199, 267] on button at bounding box center [199, 272] width 11 height 11
click at [199, 313] on button at bounding box center [199, 312] width 11 height 11
click at [170, 208] on div "11 - Artificial Intelligence" at bounding box center [111, 213] width 186 height 11
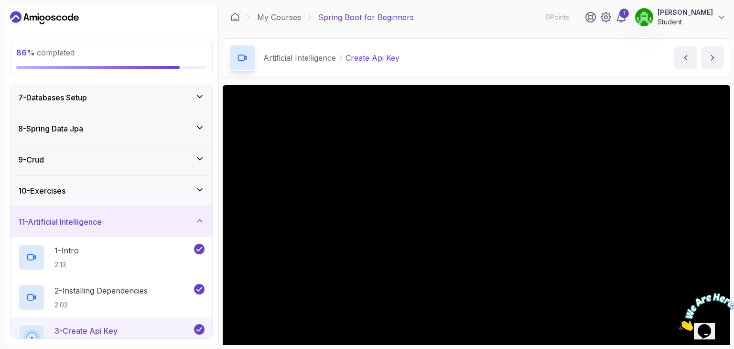
scroll to position [179, 0]
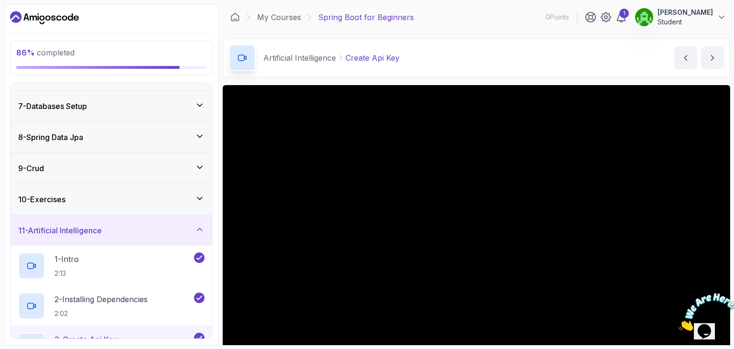
click at [167, 203] on div "10 - Exercises" at bounding box center [111, 198] width 186 height 11
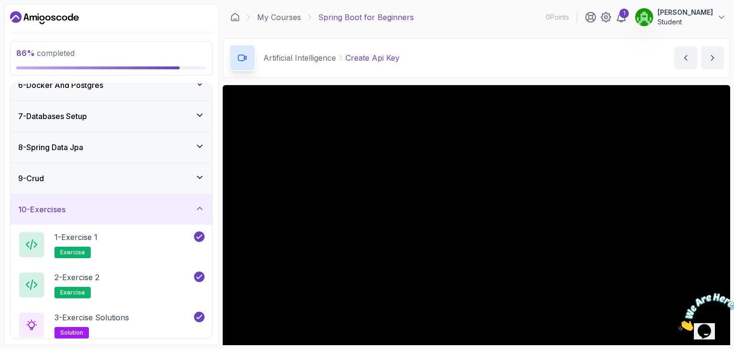
scroll to position [169, 0]
click at [164, 167] on div "9 - Crud" at bounding box center [112, 178] width 202 height 31
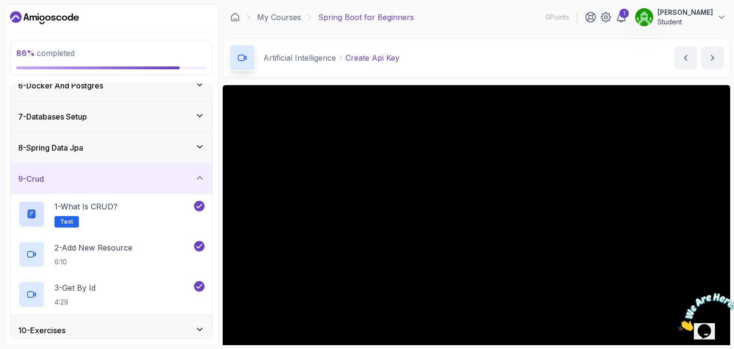
click at [166, 142] on div "8 - Spring Data Jpa" at bounding box center [111, 147] width 186 height 11
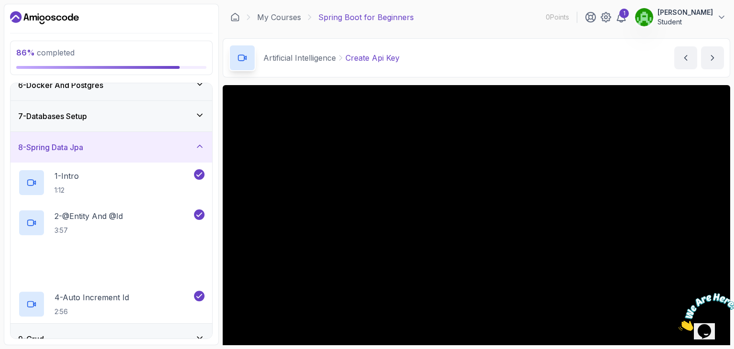
scroll to position [93, 0]
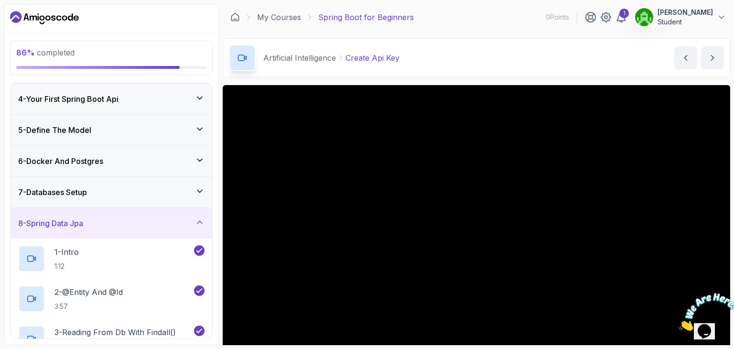
click at [166, 142] on div "5 - Define The Model" at bounding box center [112, 130] width 202 height 31
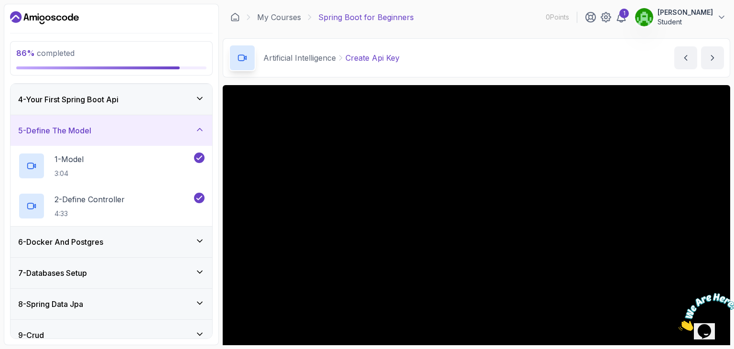
click at [180, 102] on div "4 - Your First Spring Boot Api" at bounding box center [111, 99] width 186 height 11
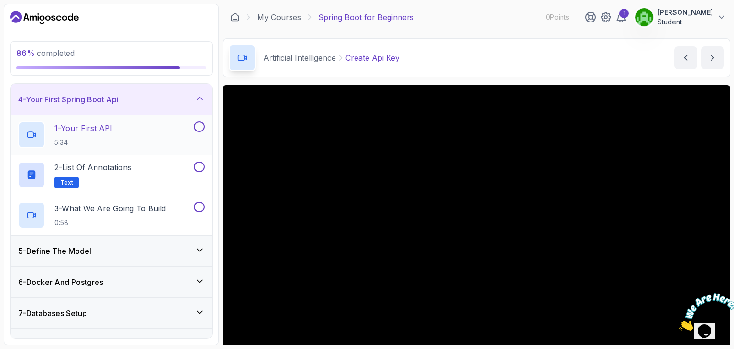
click at [207, 124] on div "1 - Your First API 5:34" at bounding box center [112, 135] width 202 height 40
click at [199, 126] on button at bounding box center [199, 126] width 11 height 11
click at [201, 170] on button at bounding box center [199, 166] width 11 height 11
click at [200, 205] on button at bounding box center [199, 207] width 11 height 11
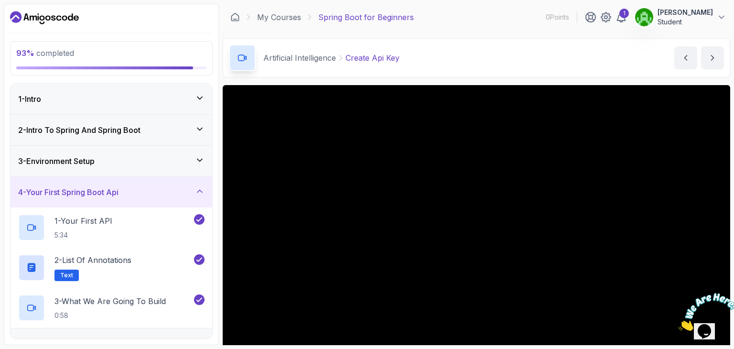
click at [181, 161] on div "3 - Environment Setup" at bounding box center [111, 160] width 186 height 11
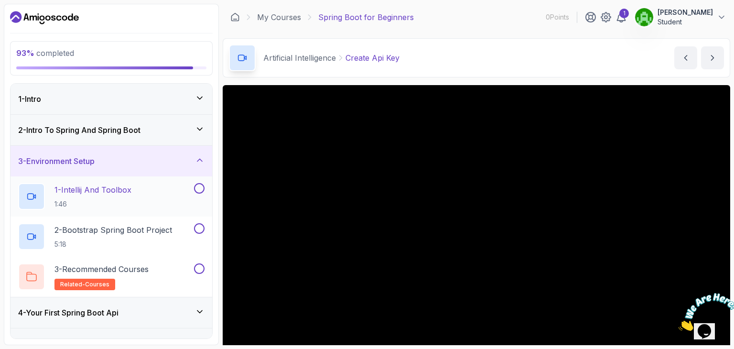
click at [201, 185] on button at bounding box center [199, 188] width 11 height 11
click at [200, 228] on button at bounding box center [199, 228] width 11 height 11
click at [201, 273] on button "3 - Recommended Courses related-courses" at bounding box center [111, 276] width 186 height 27
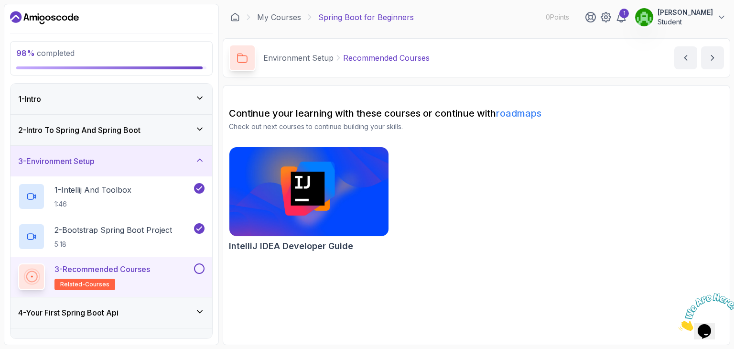
click at [197, 268] on button at bounding box center [199, 268] width 11 height 11
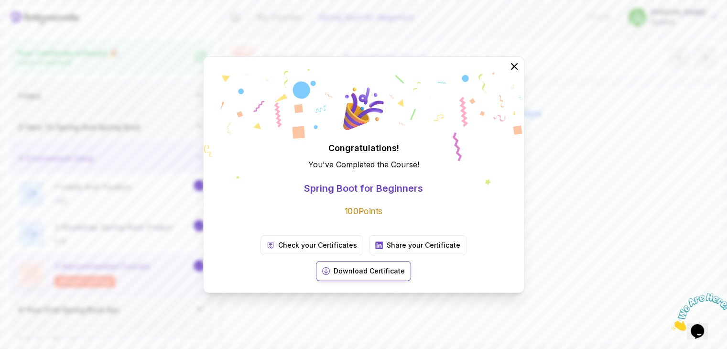
click at [411, 261] on button "Download Certificate" at bounding box center [363, 271] width 95 height 20
click at [405, 266] on p "Download Certificate" at bounding box center [368, 271] width 71 height 10
